Goal: Task Accomplishment & Management: Complete application form

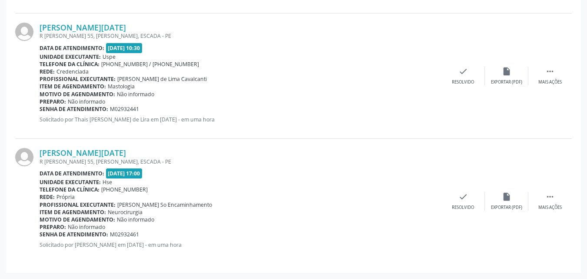
scroll to position [139, 0]
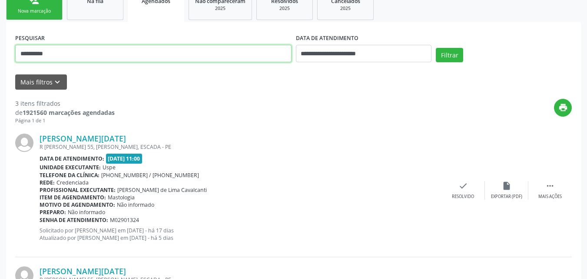
click at [222, 58] on input "**********" at bounding box center [153, 53] width 276 height 17
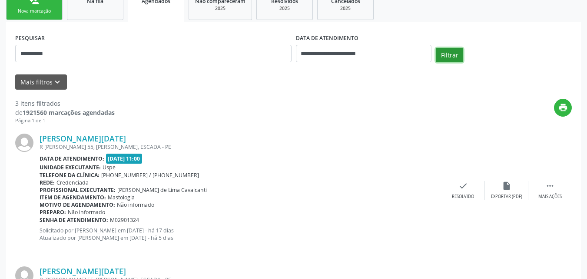
click at [439, 53] on button "Filtrar" at bounding box center [449, 55] width 27 height 15
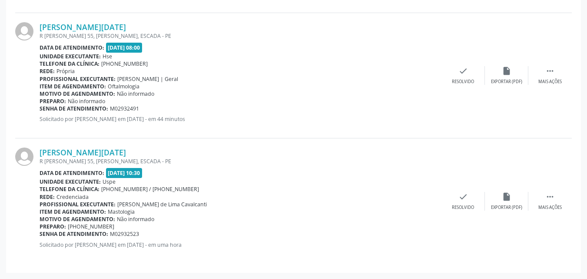
scroll to position [265, 0]
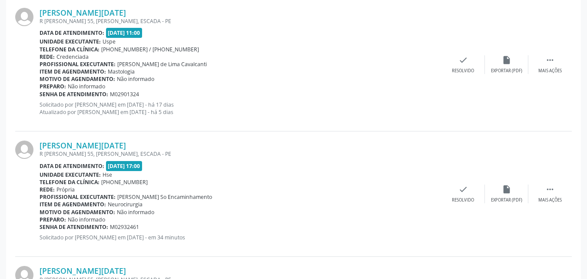
click at [584, 124] on div "**********" at bounding box center [293, 152] width 587 height 739
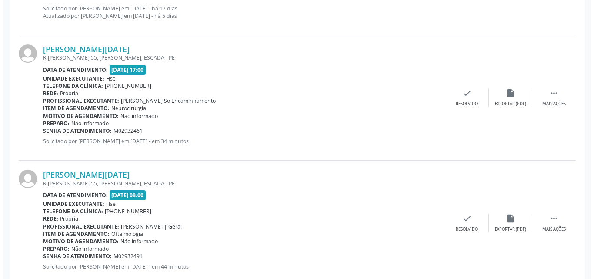
scroll to position [366, 0]
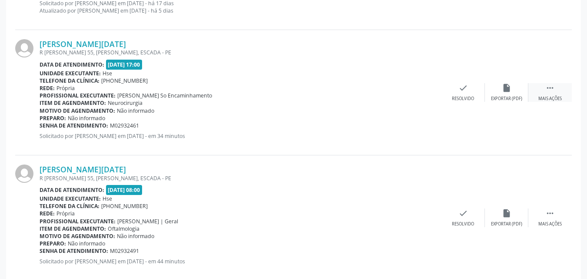
click at [543, 97] on div "Mais ações" at bounding box center [549, 99] width 23 height 6
click at [420, 82] on div "Vera Lucia Alves de Arruda Monteiro R AUGUSTO CAVALCANTE 55, MARACUJA, ESCADA -…" at bounding box center [293, 92] width 557 height 125
click at [418, 91] on icon "cancel" at bounding box center [420, 88] width 10 height 10
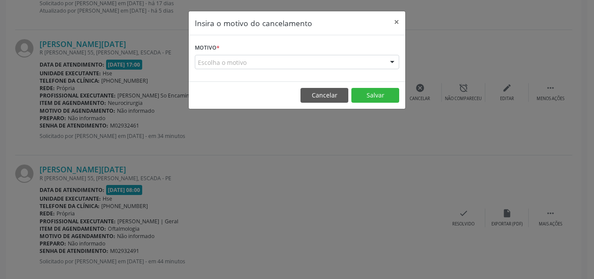
click at [360, 62] on div "Escolha o motivo" at bounding box center [297, 62] width 204 height 15
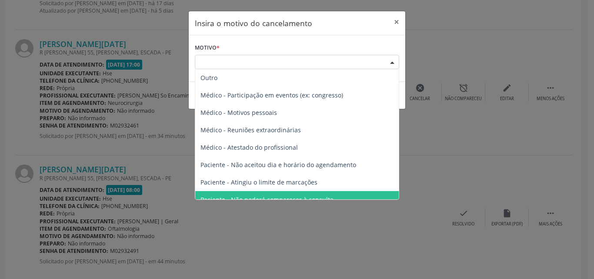
click at [315, 192] on span "Paciente - Não poderá comparecer à consulta" at bounding box center [296, 199] width 203 height 17
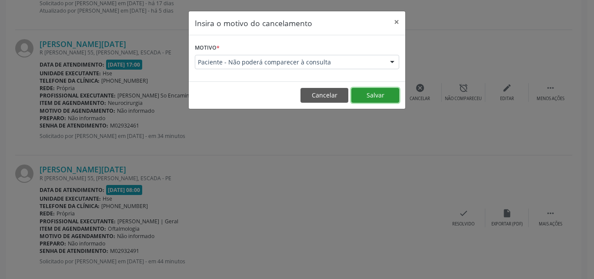
click at [375, 89] on button "Salvar" at bounding box center [375, 95] width 48 height 15
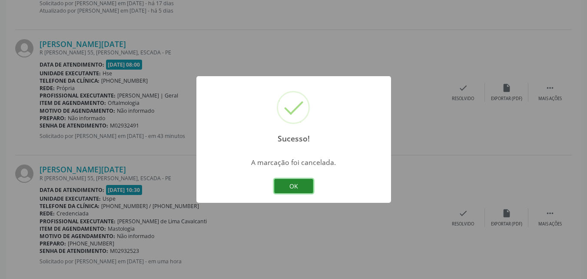
click at [295, 180] on button "OK" at bounding box center [293, 186] width 39 height 15
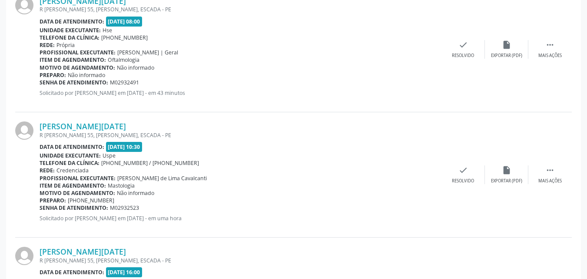
scroll to position [508, 0]
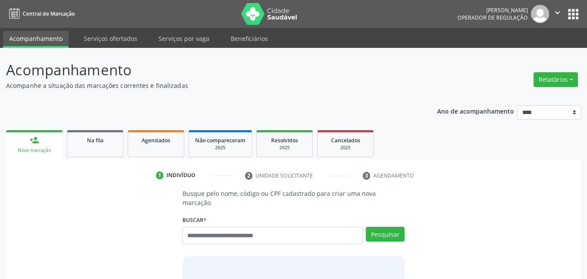
scroll to position [11, 0]
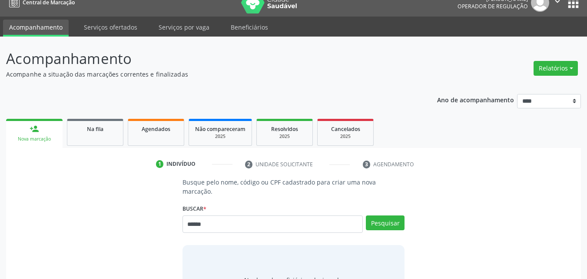
type input "******"
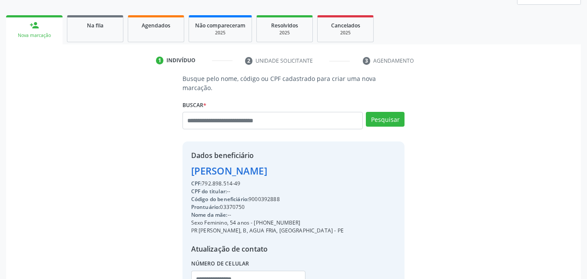
scroll to position [180, 0]
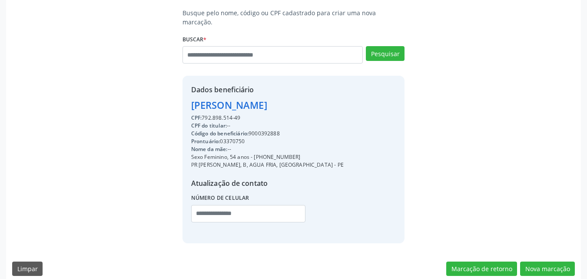
click at [272, 129] on div "Código do beneficiário: 9000392888" at bounding box center [267, 133] width 153 height 8
copy div "9000392888"
click at [554, 261] on button "Nova marcação" at bounding box center [547, 268] width 55 height 15
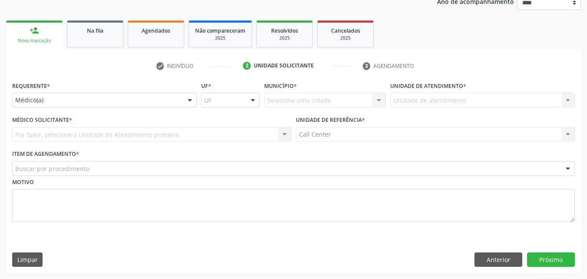
scroll to position [109, 0]
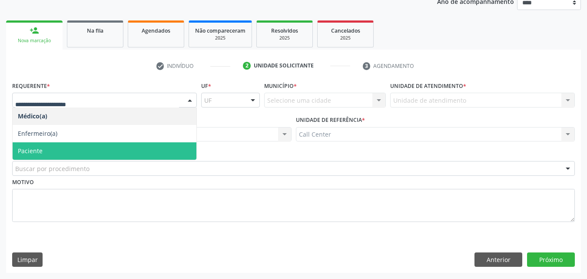
click at [143, 146] on span "Paciente" at bounding box center [105, 150] width 184 height 17
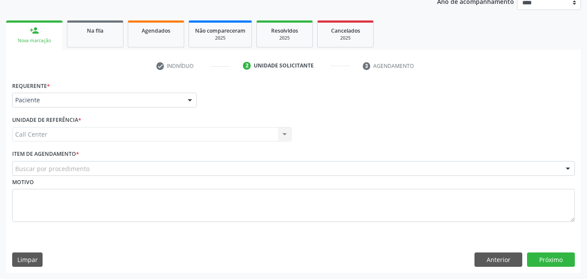
click at [143, 163] on div "Buscar por procedimento" at bounding box center [293, 168] width 563 height 15
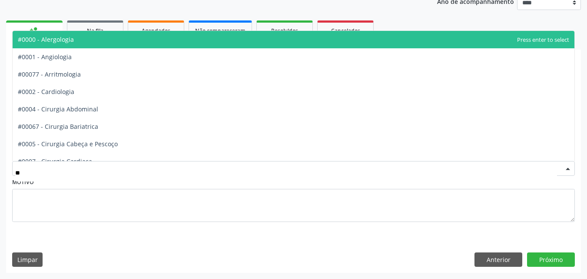
type input "***"
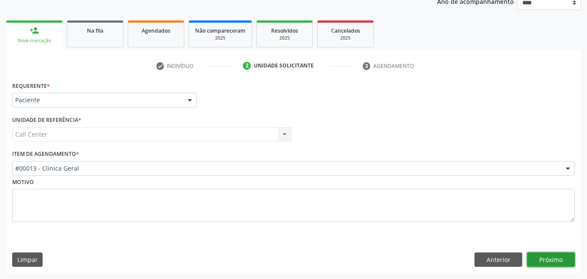
click at [547, 258] on button "Próximo" at bounding box center [551, 259] width 48 height 15
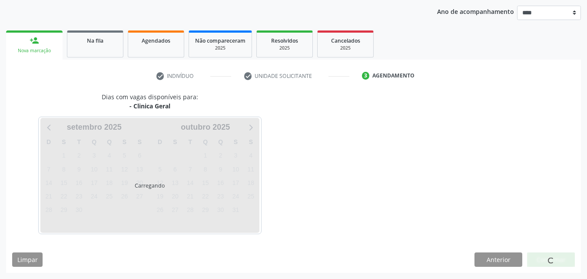
scroll to position [99, 0]
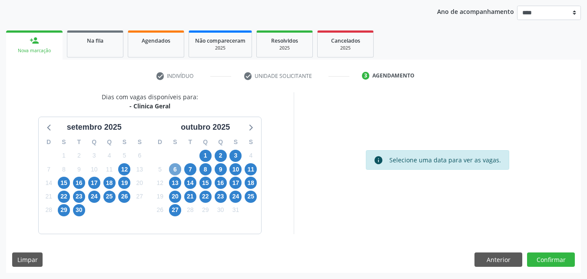
click at [176, 167] on span "6" at bounding box center [175, 169] width 12 height 12
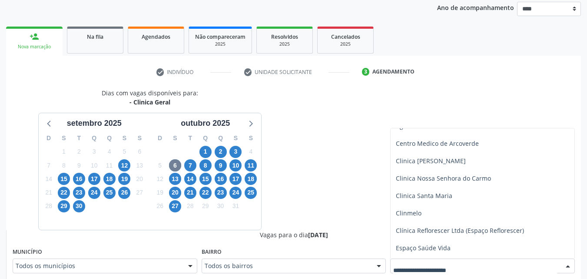
scroll to position [113, 0]
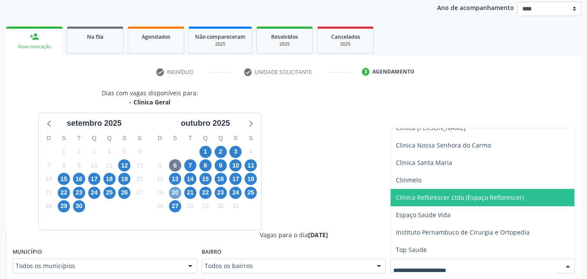
click at [178, 196] on span "20" at bounding box center [175, 192] width 12 height 12
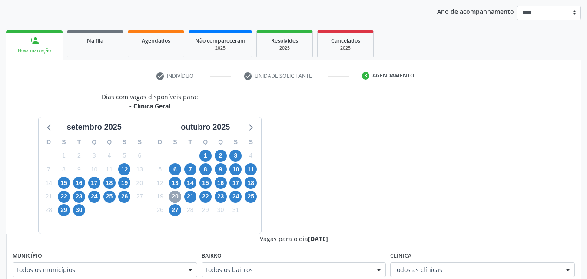
scroll to position [103, 0]
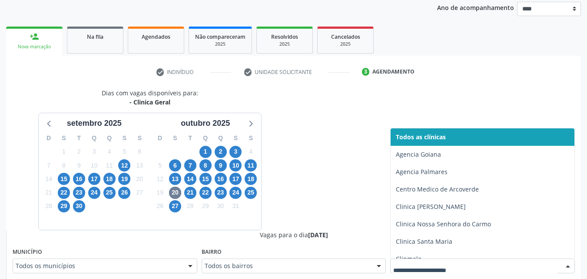
click at [446, 260] on div at bounding box center [482, 265] width 185 height 15
type input "*"
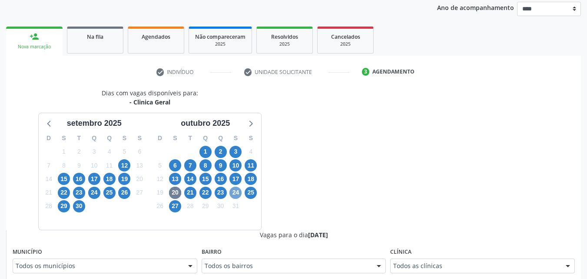
click at [240, 193] on span "24" at bounding box center [235, 192] width 12 height 12
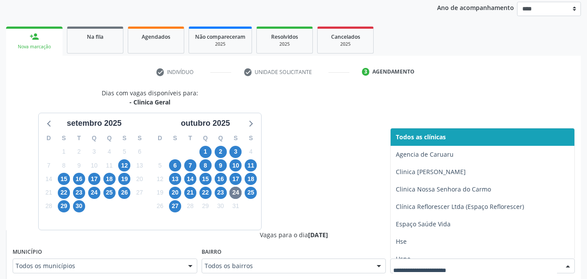
type input "*"
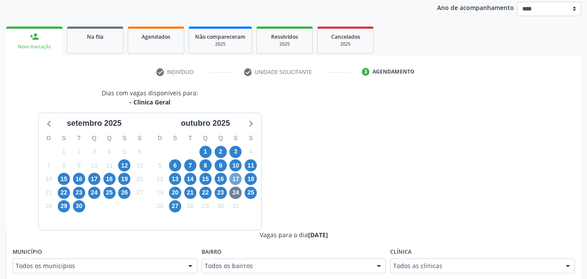
click at [235, 179] on span "17" at bounding box center [235, 178] width 12 height 12
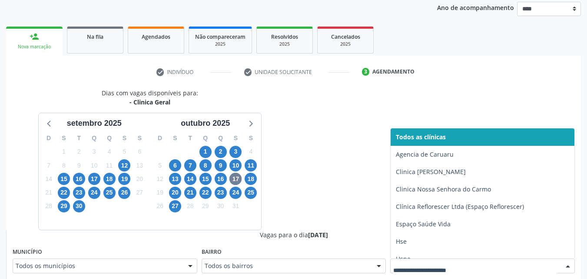
click at [461, 272] on div at bounding box center [482, 265] width 185 height 15
type input "*"
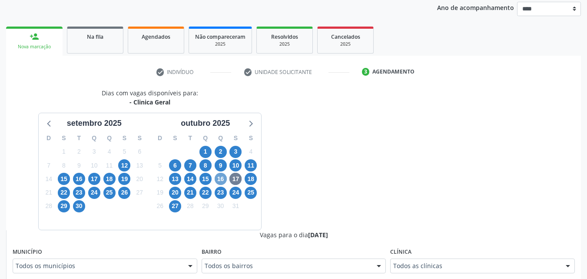
click at [225, 181] on span "16" at bounding box center [221, 178] width 12 height 12
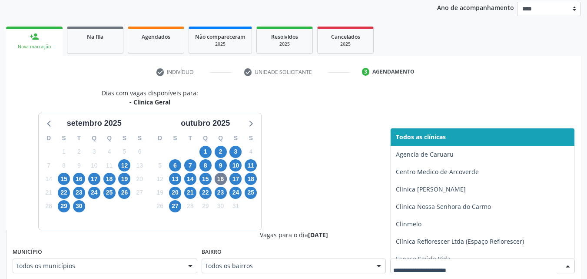
type input "*"
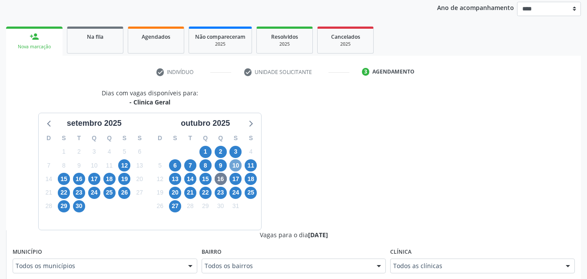
click at [234, 168] on span "10" at bounding box center [235, 165] width 12 height 12
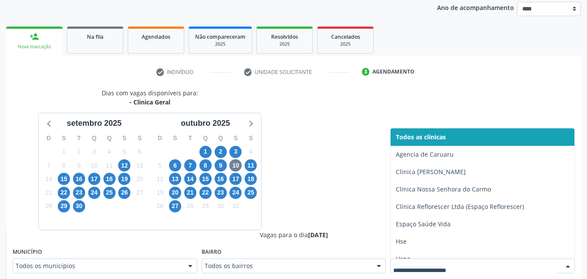
type input "*"
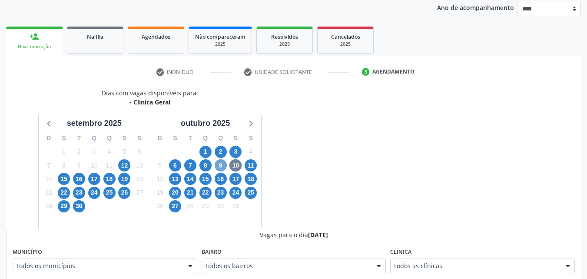
click at [222, 163] on span "9" at bounding box center [221, 165] width 12 height 12
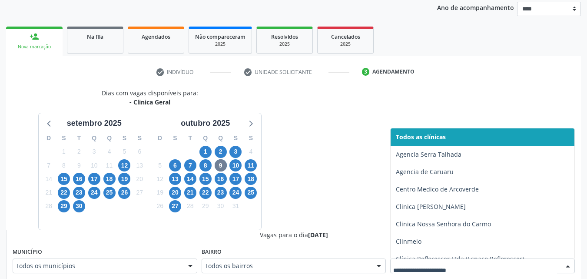
type input "*"
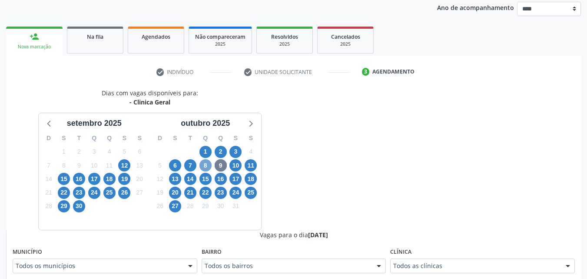
click at [202, 166] on span "8" at bounding box center [205, 165] width 12 height 12
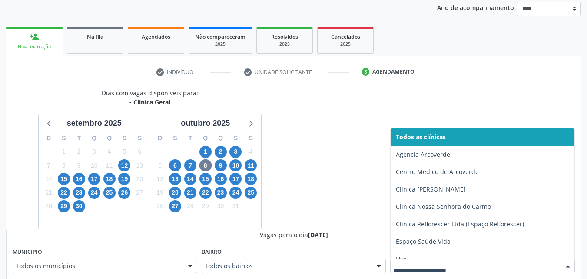
type input "*"
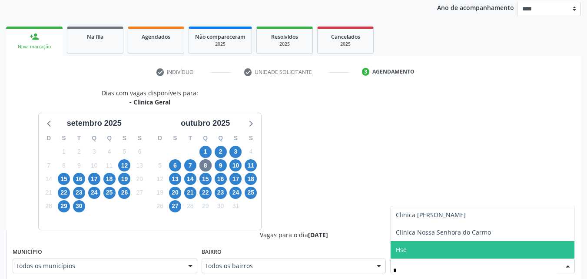
click at [431, 241] on span "Hse" at bounding box center [483, 249] width 184 height 17
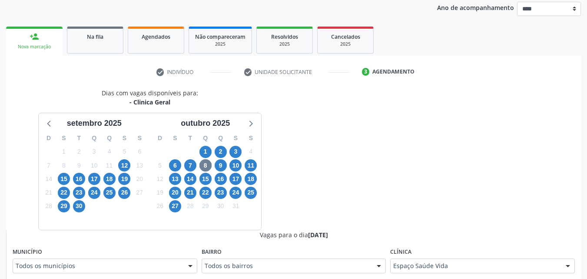
click at [447, 272] on fieldset "Clínica Espaço Saúde Vida Todos as clínicas Agencia Arcoverde Centro Medico de …" at bounding box center [482, 262] width 185 height 34
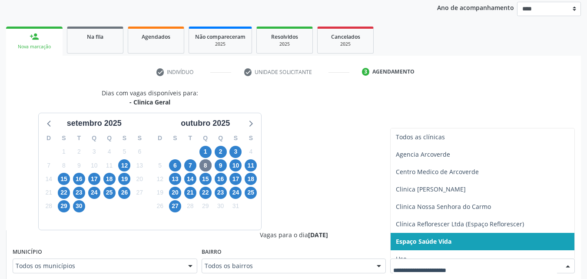
click at [447, 272] on div at bounding box center [482, 265] width 185 height 15
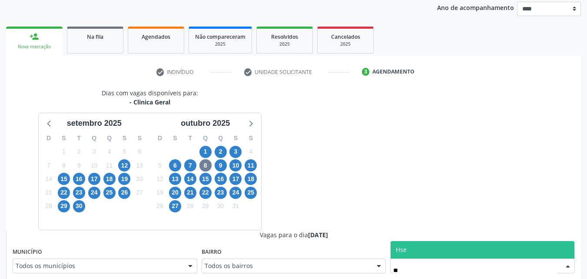
type input "***"
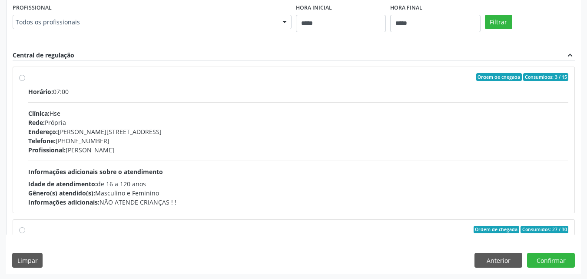
scroll to position [381, 0]
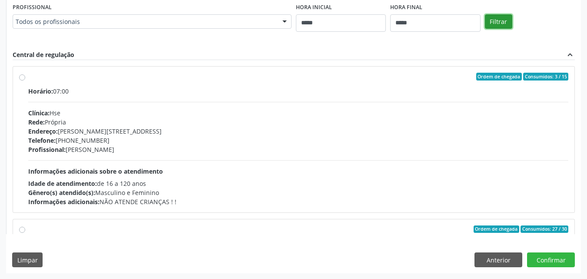
click at [495, 22] on button "Filtrar" at bounding box center [498, 21] width 27 height 15
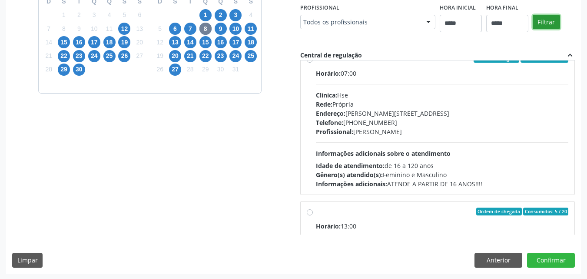
scroll to position [169, 0]
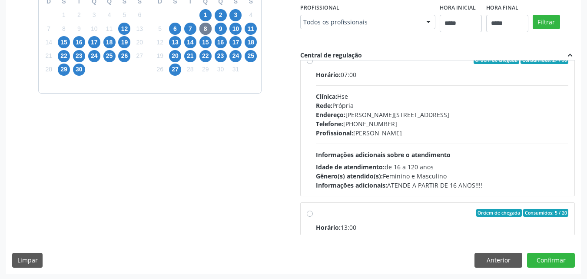
click at [500, 160] on div "Horário: 07:00 Clínica: Hse Rede: Própria Endereço: Av Rosa e Silva, nº 36, Esp…" at bounding box center [442, 129] width 253 height 119
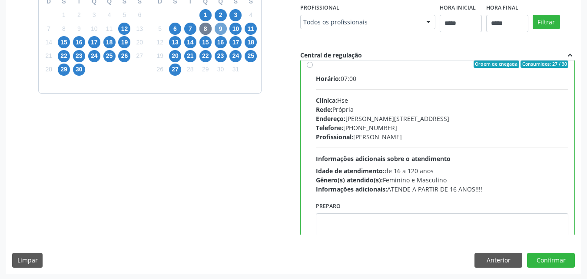
click at [224, 25] on span "9" at bounding box center [221, 29] width 12 height 12
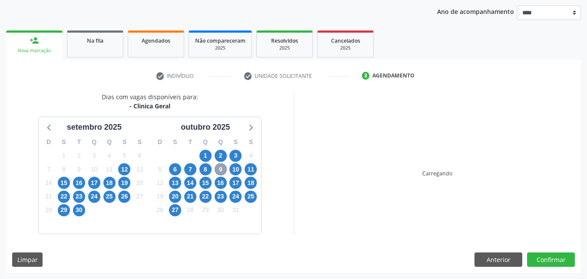
scroll to position [240, 0]
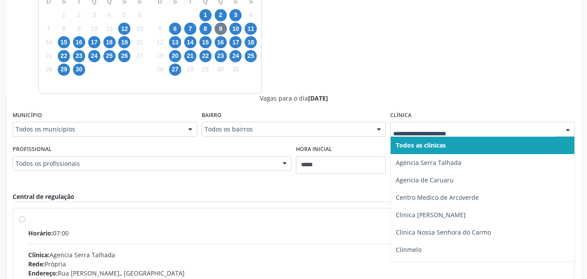
type input "*"
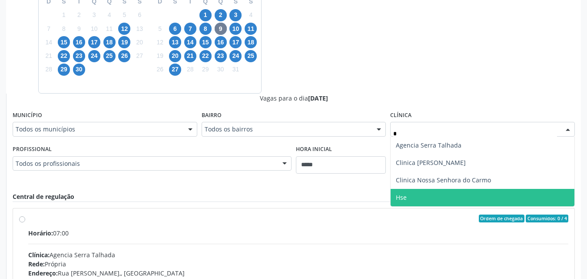
click at [456, 191] on span "Hse" at bounding box center [483, 197] width 184 height 17
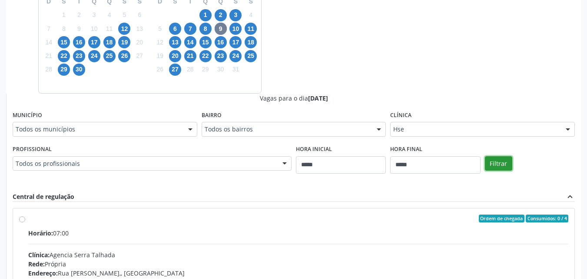
click at [502, 162] on button "Filtrar" at bounding box center [498, 163] width 27 height 15
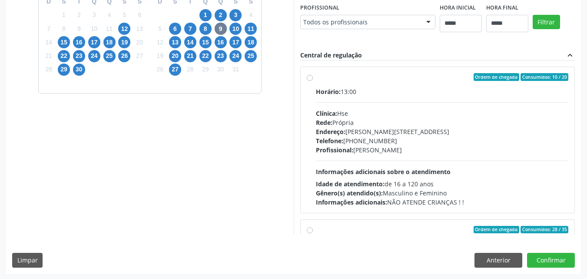
click at [538, 132] on div "Endereço: Av Rosa e Silva, nº 36, Espinheiro, Recife - PE" at bounding box center [442, 131] width 253 height 9
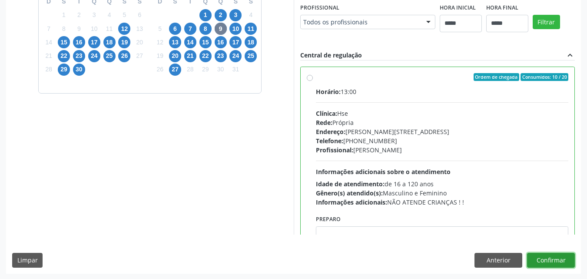
click at [560, 257] on button "Confirmar" at bounding box center [551, 259] width 48 height 15
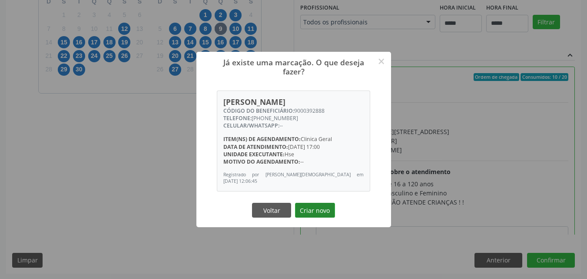
click at [322, 210] on button "Criar novo" at bounding box center [315, 209] width 40 height 15
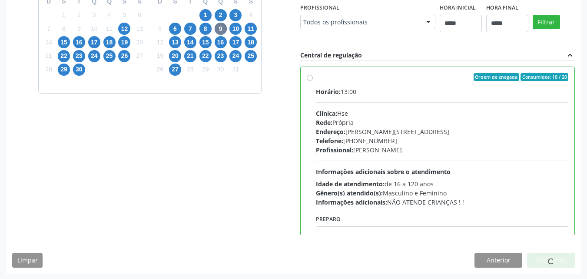
scroll to position [11, 0]
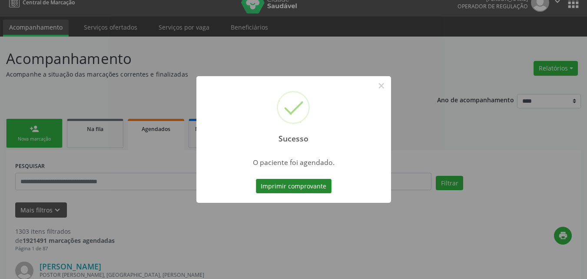
click at [313, 184] on button "Imprimir comprovante" at bounding box center [294, 186] width 76 height 15
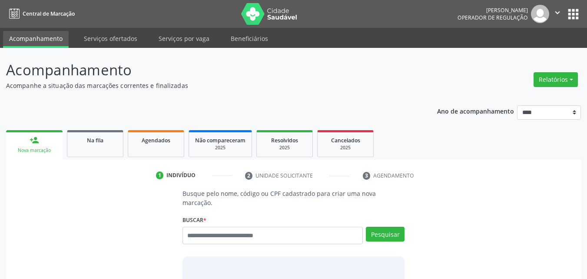
scroll to position [11, 0]
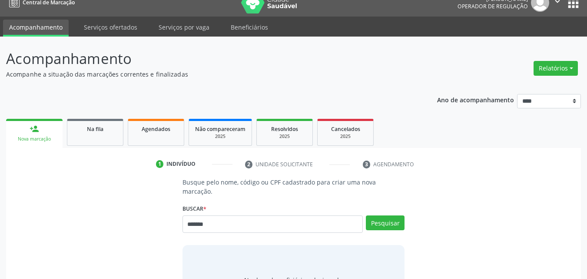
type input "*******"
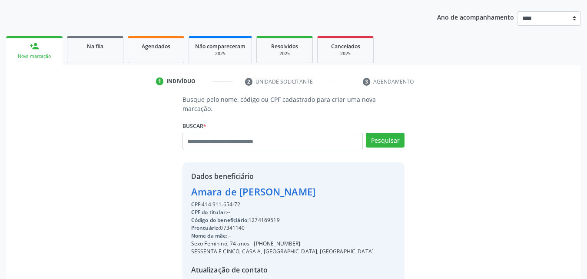
scroll to position [105, 0]
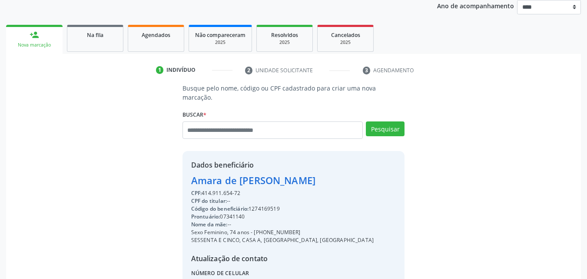
click at [265, 205] on div "Código do beneficiário: 1274169519" at bounding box center [282, 209] width 182 height 8
copy div "1274169519"
click at [279, 110] on div "Buscar * [PERSON_NAME] [PERSON_NAME] da Costa Ativo Titular CPF: 414.911.654-72…" at bounding box center [293, 126] width 222 height 37
click at [279, 121] on input "text" at bounding box center [272, 129] width 181 height 17
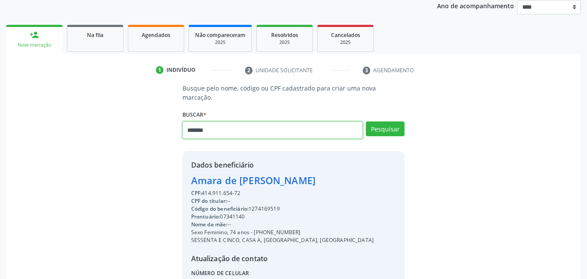
type input "*******"
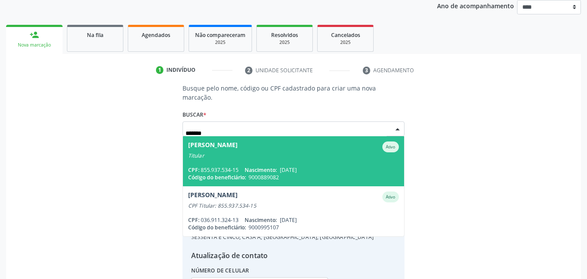
click at [326, 166] on div "CPF: 855.937.534-15 Nascimento: [DATE]" at bounding box center [293, 169] width 211 height 7
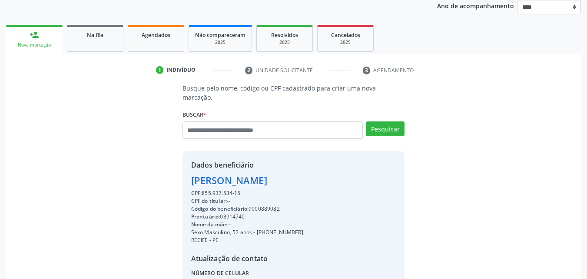
drag, startPoint x: 204, startPoint y: 183, endPoint x: 241, endPoint y: 182, distance: 37.0
click at [241, 189] on div "CPF: 855.937.534-15" at bounding box center [247, 193] width 112 height 8
copy div "855.937.534-15"
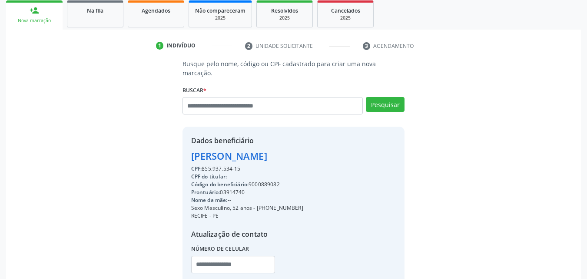
scroll to position [180, 0]
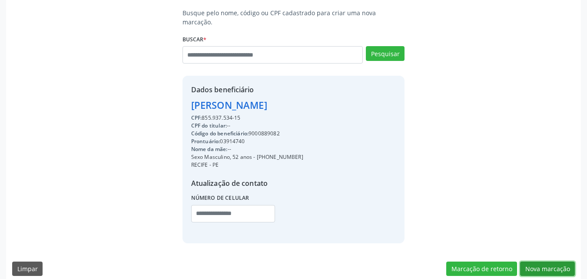
click at [543, 261] on button "Nova marcação" at bounding box center [547, 268] width 55 height 15
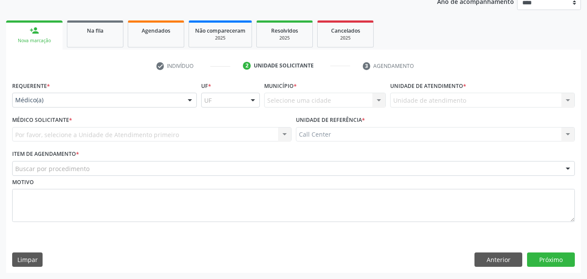
scroll to position [109, 0]
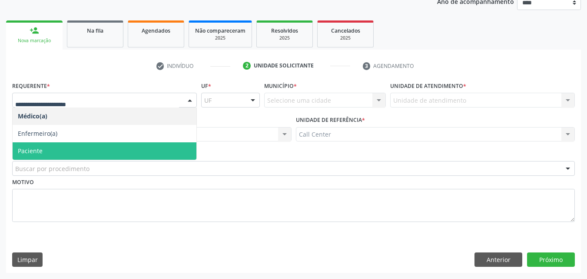
click at [146, 149] on span "Paciente" at bounding box center [105, 150] width 184 height 17
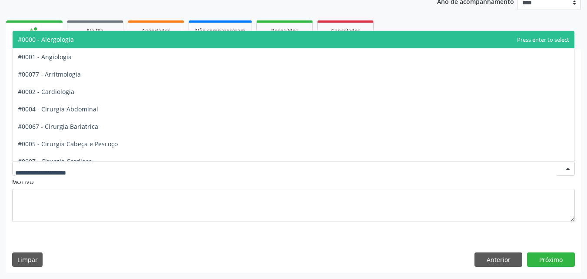
click at [154, 161] on div at bounding box center [293, 168] width 563 height 15
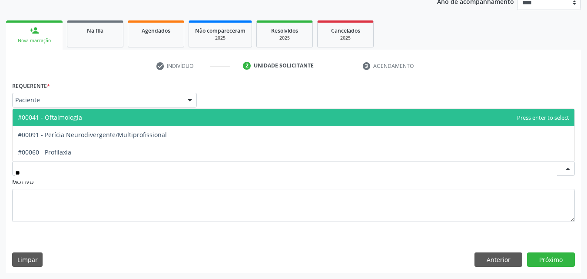
type input "***"
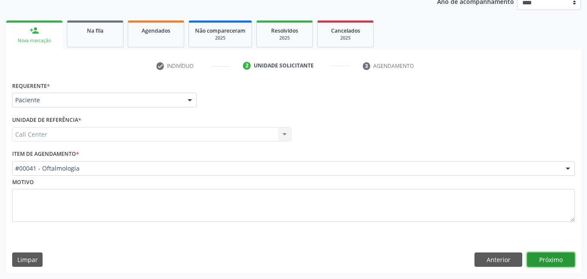
click at [547, 256] on button "Próximo" at bounding box center [551, 259] width 48 height 15
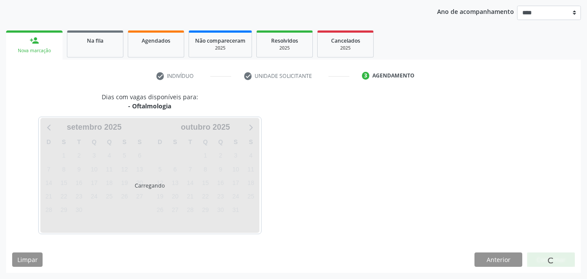
scroll to position [99, 0]
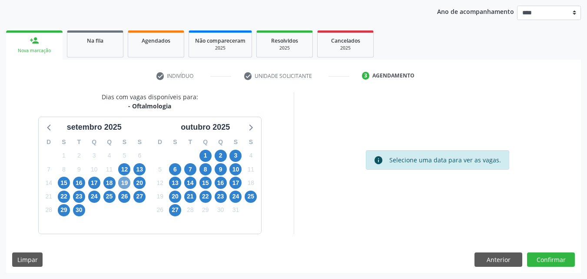
click at [124, 185] on span "19" at bounding box center [124, 182] width 12 height 12
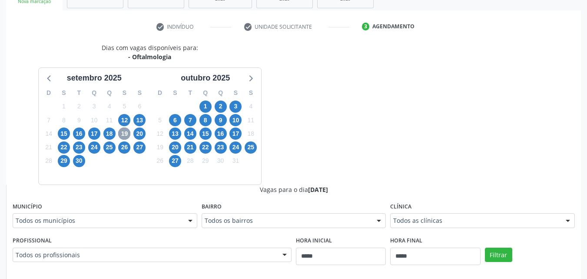
scroll to position [178, 0]
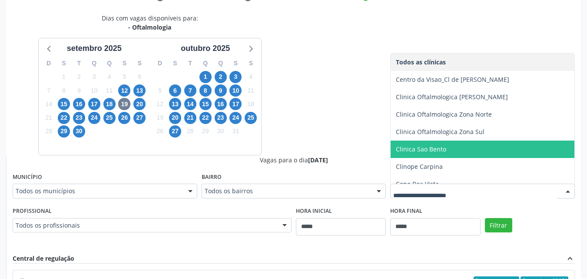
click at [525, 153] on span "Clinica Sao Bento" at bounding box center [494, 148] width 206 height 17
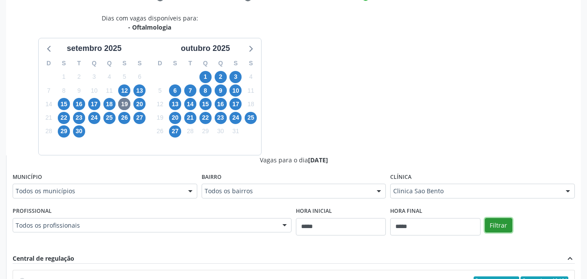
click at [497, 229] on button "Filtrar" at bounding box center [498, 225] width 27 height 15
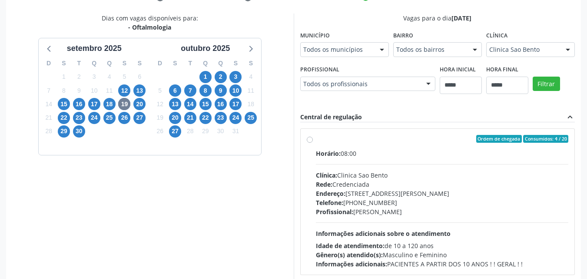
click at [128, 113] on span "26" at bounding box center [124, 118] width 12 height 12
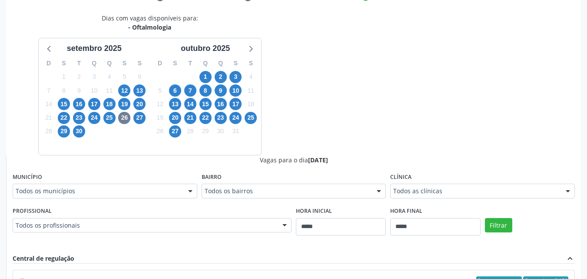
click at [520, 185] on div "Todos as clínicas" at bounding box center [482, 190] width 185 height 15
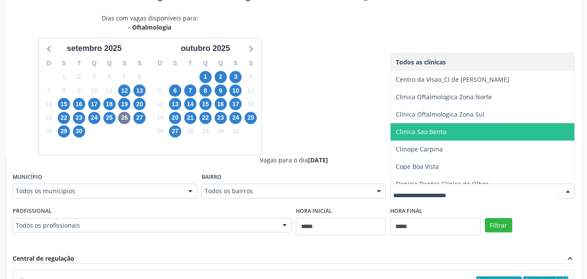
click at [512, 136] on span "Clinica Sao Bento" at bounding box center [494, 131] width 206 height 17
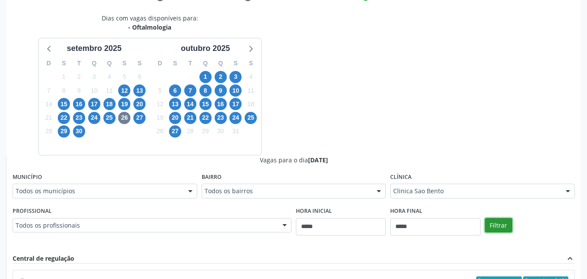
click at [499, 224] on button "Filtrar" at bounding box center [498, 225] width 27 height 15
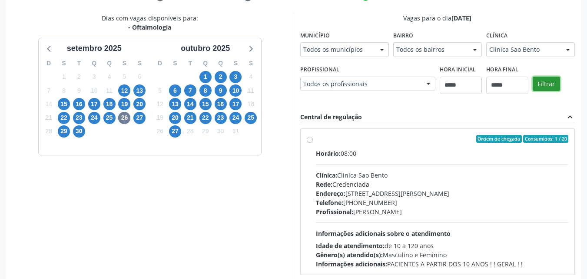
scroll to position [225, 0]
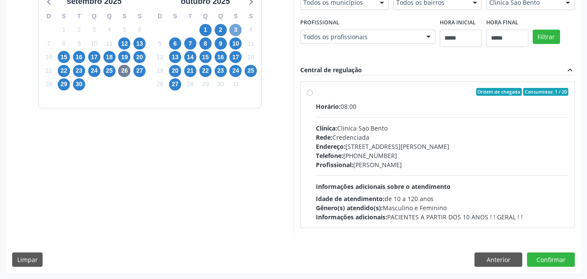
click at [234, 32] on span "3" at bounding box center [235, 30] width 12 height 12
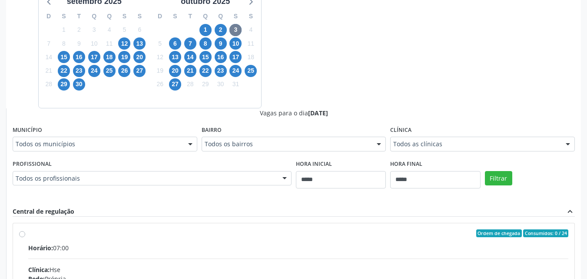
click at [523, 150] on div "Todos as clínicas" at bounding box center [482, 143] width 185 height 15
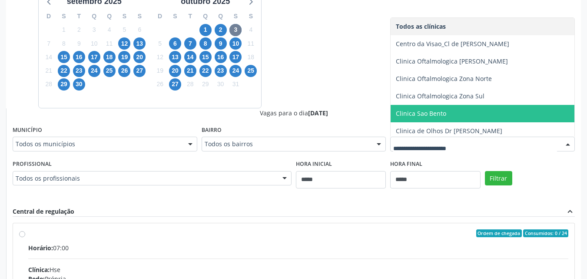
click at [511, 113] on span "Clinica Sao Bento" at bounding box center [494, 113] width 206 height 17
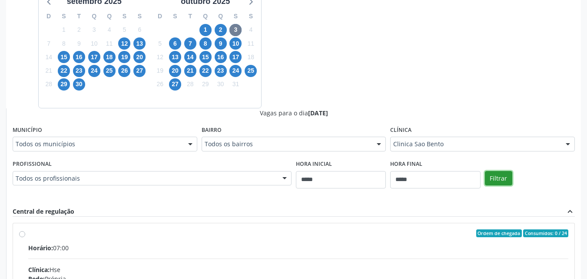
click at [497, 171] on button "Filtrar" at bounding box center [498, 178] width 27 height 15
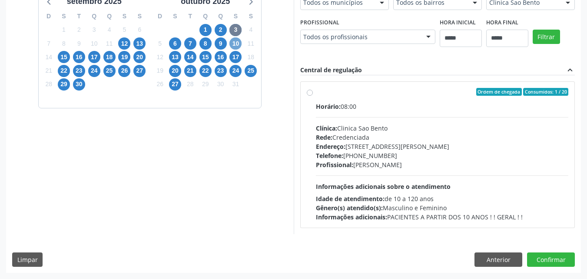
click at [239, 43] on span "10" at bounding box center [235, 43] width 12 height 12
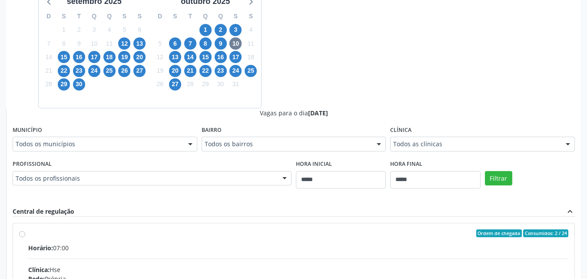
click at [494, 150] on div "Todos as clínicas" at bounding box center [482, 143] width 185 height 15
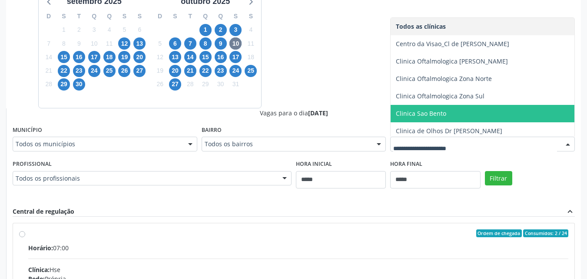
click at [475, 113] on span "Clinica Sao Bento" at bounding box center [494, 113] width 206 height 17
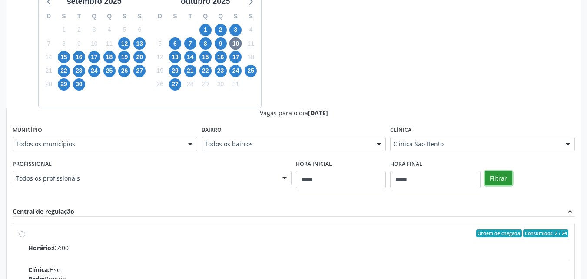
click at [505, 174] on button "Filtrar" at bounding box center [498, 178] width 27 height 15
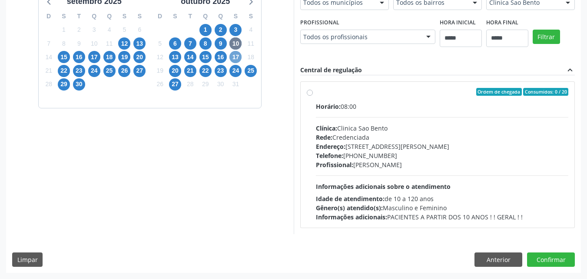
click at [239, 54] on span "17" at bounding box center [235, 57] width 12 height 12
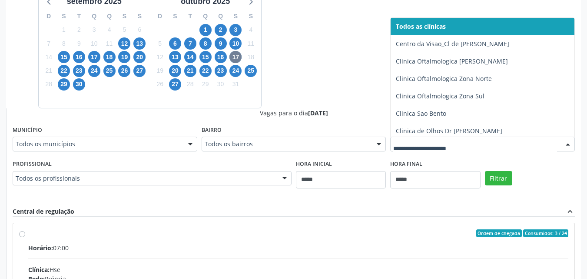
click at [434, 148] on div at bounding box center [482, 143] width 185 height 15
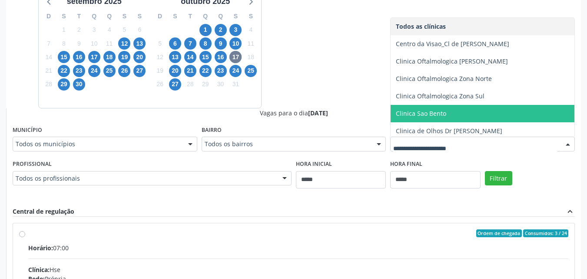
click at [467, 110] on span "Clinica Sao Bento" at bounding box center [494, 113] width 206 height 17
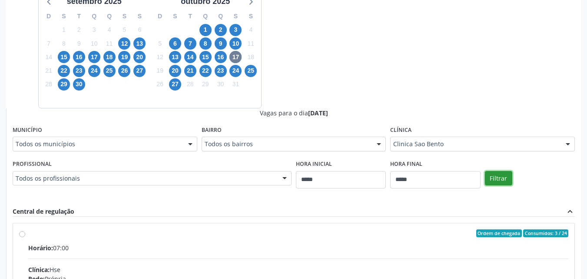
click at [491, 172] on button "Filtrar" at bounding box center [498, 178] width 27 height 15
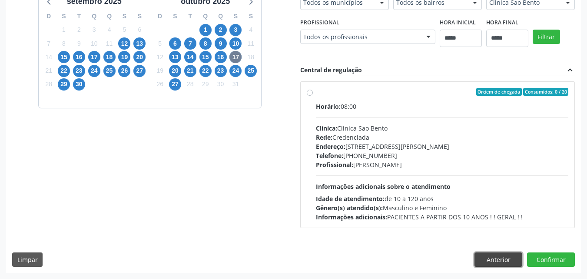
click at [498, 255] on button "Anterior" at bounding box center [498, 259] width 48 height 15
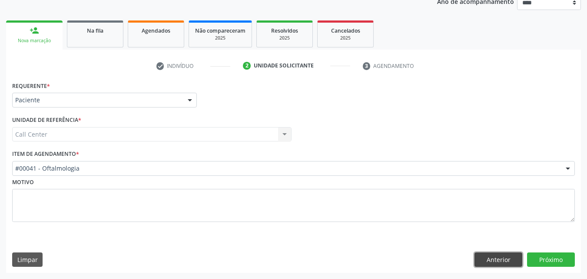
click at [498, 255] on button "Anterior" at bounding box center [498, 259] width 48 height 15
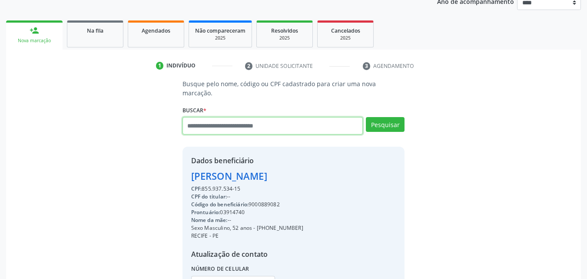
click at [275, 117] on input "text" at bounding box center [272, 125] width 181 height 17
type input "******"
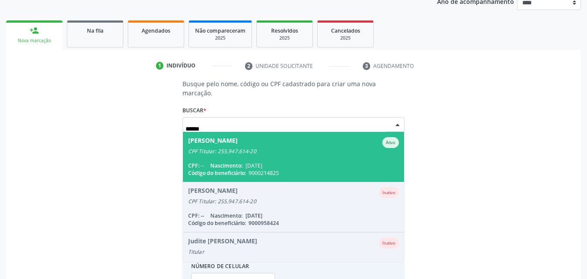
click at [339, 169] on div "Código do beneficiário: 9000214825" at bounding box center [293, 172] width 211 height 7
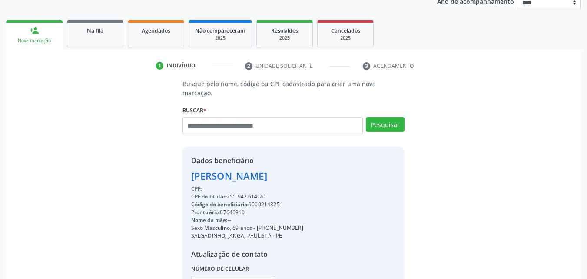
click at [263, 200] on div "Código do beneficiário: 9000214825" at bounding box center [247, 204] width 112 height 8
click at [302, 192] on div "CPF do titular: 255.947.614-20" at bounding box center [247, 196] width 112 height 8
click at [276, 200] on div "Código do beneficiário: 9000214825" at bounding box center [247, 204] width 112 height 8
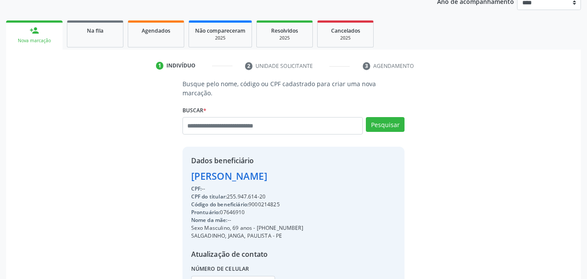
click at [276, 200] on div "Código do beneficiário: 9000214825" at bounding box center [247, 204] width 112 height 8
copy div "9000214825"
click at [280, 117] on input "text" at bounding box center [272, 125] width 181 height 17
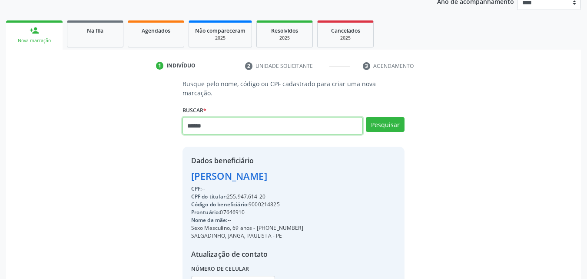
type input "******"
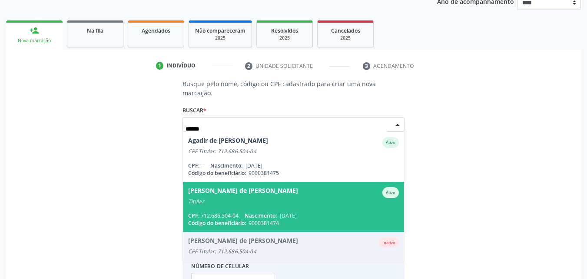
click at [301, 188] on div "[PERSON_NAME] de [PERSON_NAME]" at bounding box center [293, 192] width 211 height 11
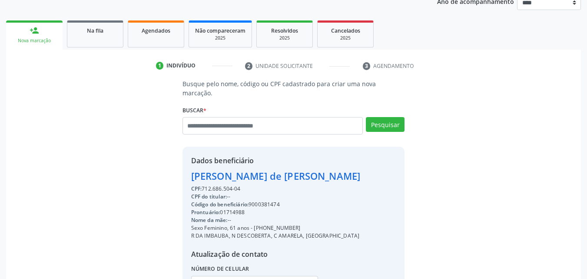
click at [274, 200] on div "Código do beneficiário: 9000381474" at bounding box center [275, 204] width 169 height 8
copy div "9000381474"
click at [309, 121] on input "text" at bounding box center [272, 125] width 181 height 17
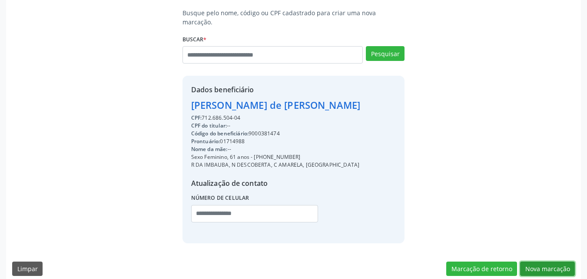
click at [553, 261] on button "Nova marcação" at bounding box center [547, 268] width 55 height 15
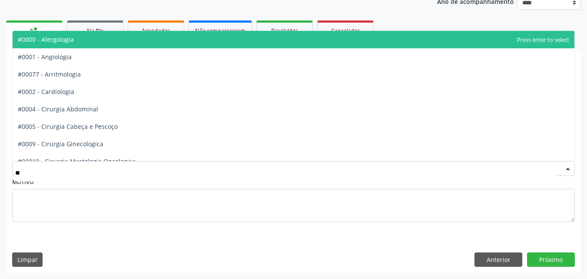
type input "***"
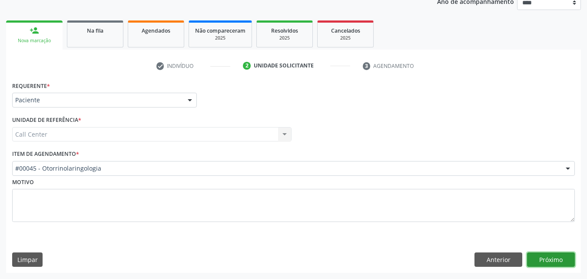
click at [560, 258] on button "Próximo" at bounding box center [551, 259] width 48 height 15
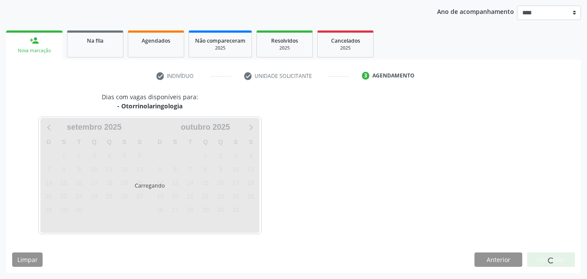
scroll to position [99, 0]
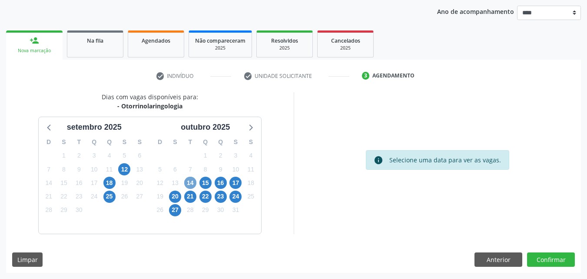
click at [194, 179] on span "14" at bounding box center [190, 182] width 12 height 12
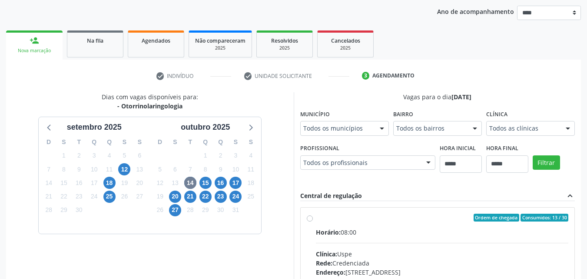
click at [418, 161] on div "Todos os profissionais" at bounding box center [367, 162] width 135 height 15
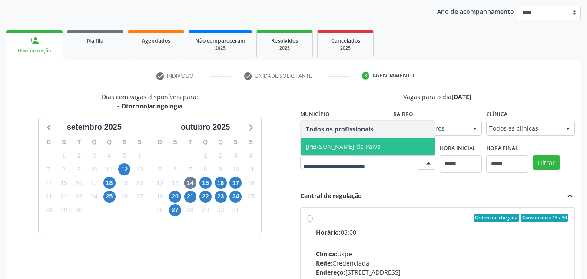
click at [411, 147] on span "[PERSON_NAME] de Paiva" at bounding box center [368, 146] width 134 height 17
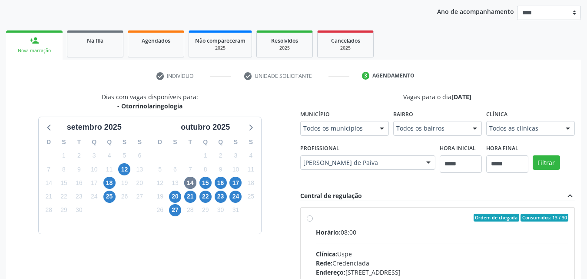
click at [489, 198] on div "Central de regulação expand_less" at bounding box center [437, 196] width 275 height 10
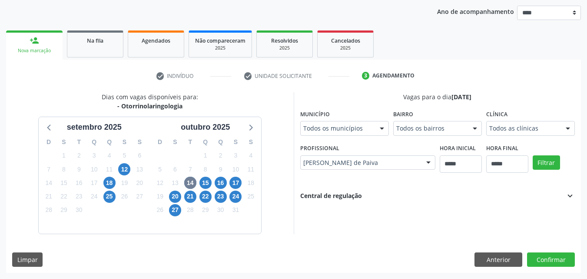
click at [488, 198] on div "Central de regulação expand_more" at bounding box center [437, 196] width 275 height 10
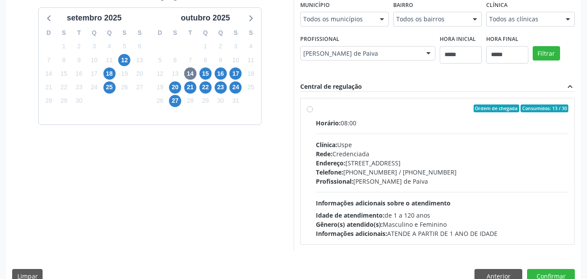
scroll to position [225, 0]
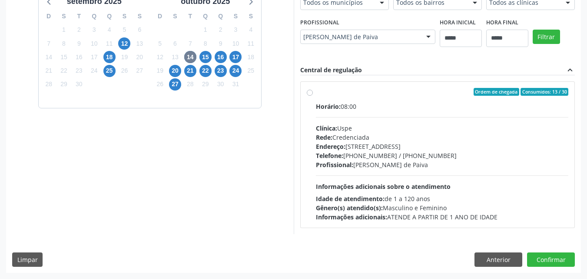
click at [488, 198] on div "Idade de atendimento: de 1 a 120 anos" at bounding box center [442, 198] width 253 height 9
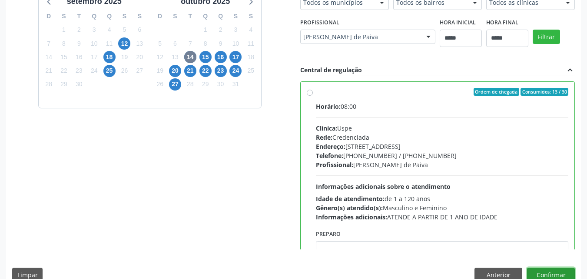
click at [546, 268] on button "Confirmar" at bounding box center [551, 274] width 48 height 15
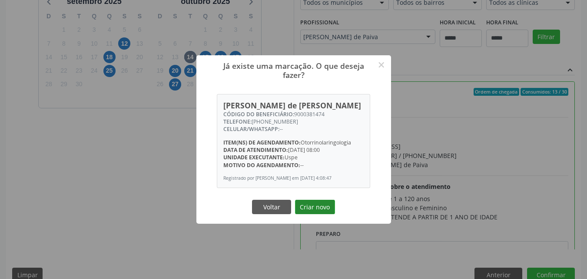
click at [325, 208] on button "Criar novo" at bounding box center [315, 206] width 40 height 15
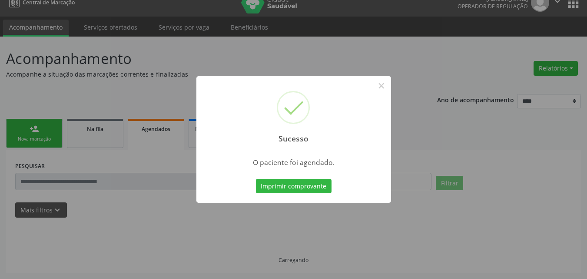
scroll to position [11, 0]
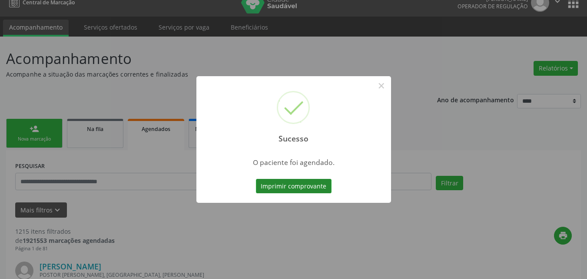
click at [322, 186] on button "Imprimir comprovante" at bounding box center [294, 186] width 76 height 15
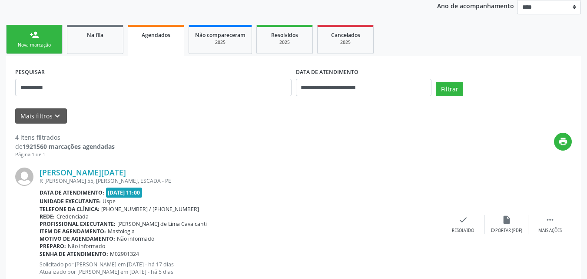
scroll to position [104, 0]
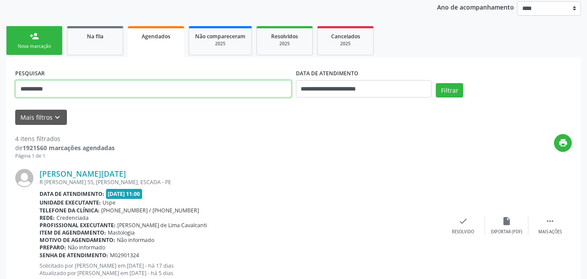
click at [236, 90] on input "**********" at bounding box center [153, 88] width 276 height 17
paste input "text"
type input "**********"
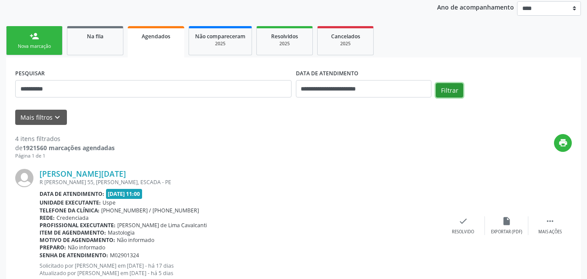
click at [453, 88] on button "Filtrar" at bounding box center [449, 90] width 27 height 15
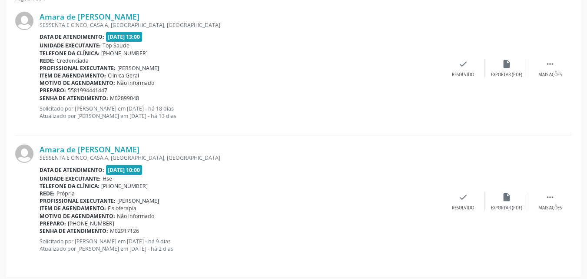
scroll to position [265, 0]
